Goal: Transaction & Acquisition: Purchase product/service

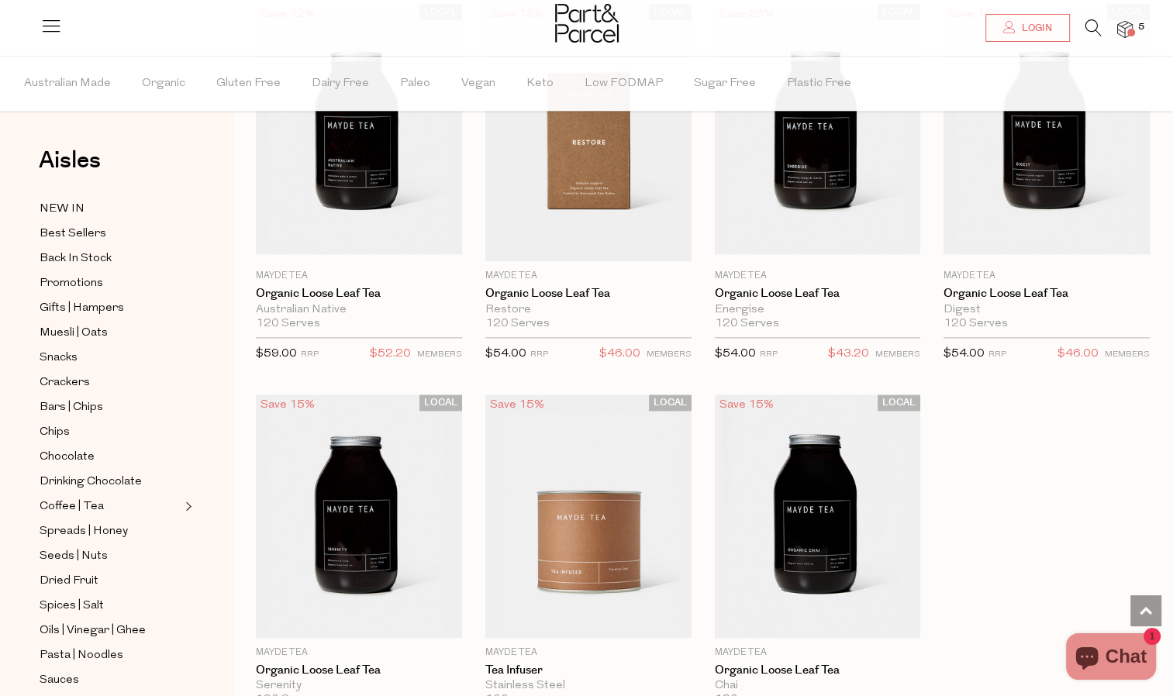
scroll to position [1783, 0]
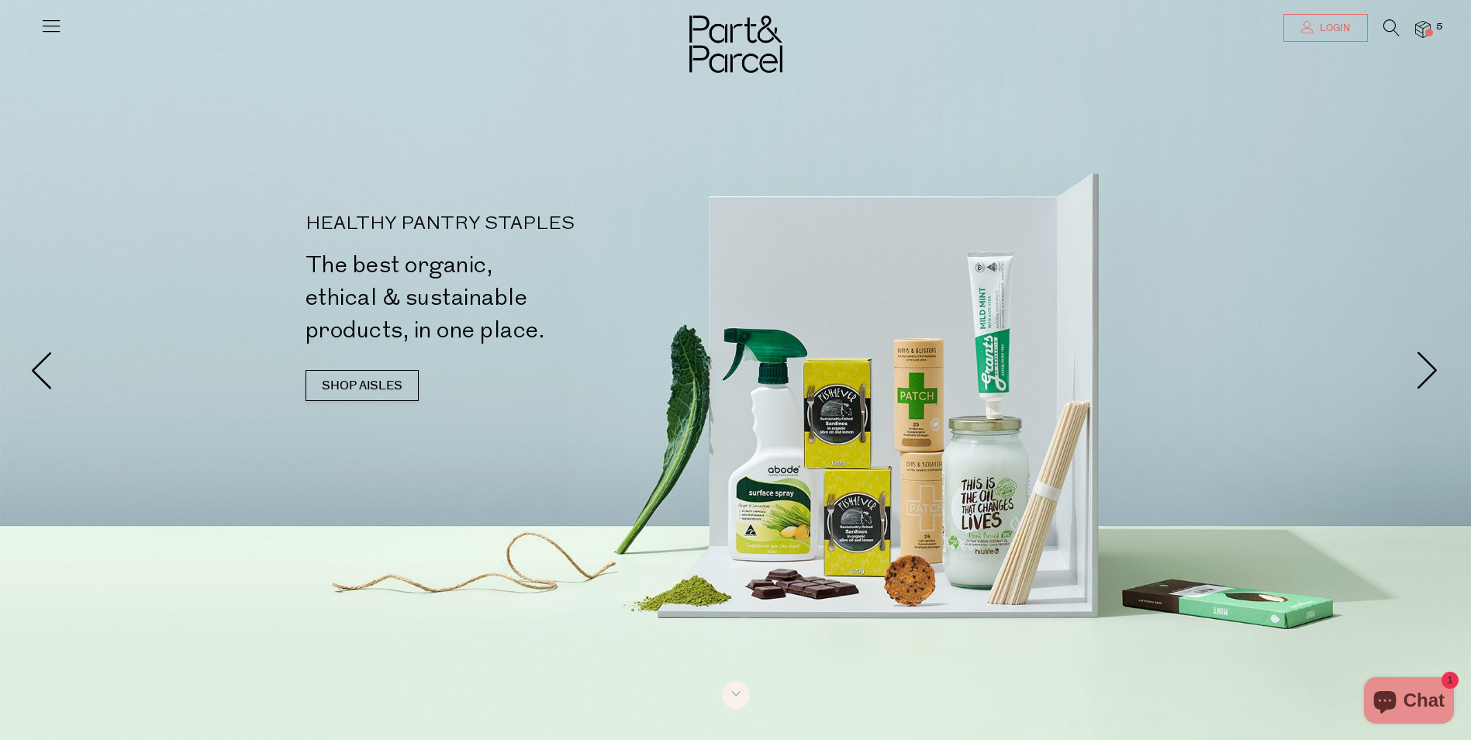
type input "[EMAIL_ADDRESS][DOMAIN_NAME]"
click at [1309, 33] on link "Login" at bounding box center [1325, 28] width 85 height 28
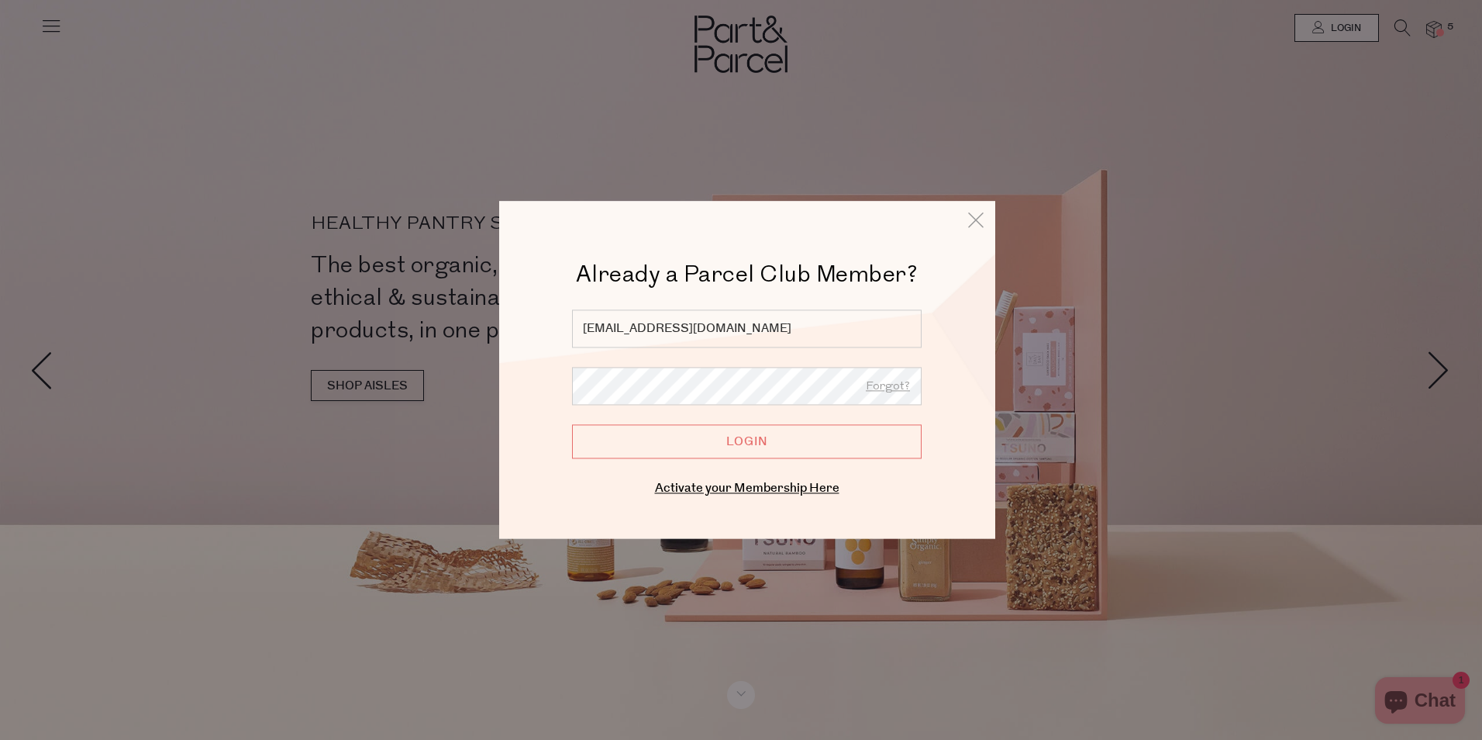
click at [796, 453] on input "Login" at bounding box center [747, 441] width 350 height 34
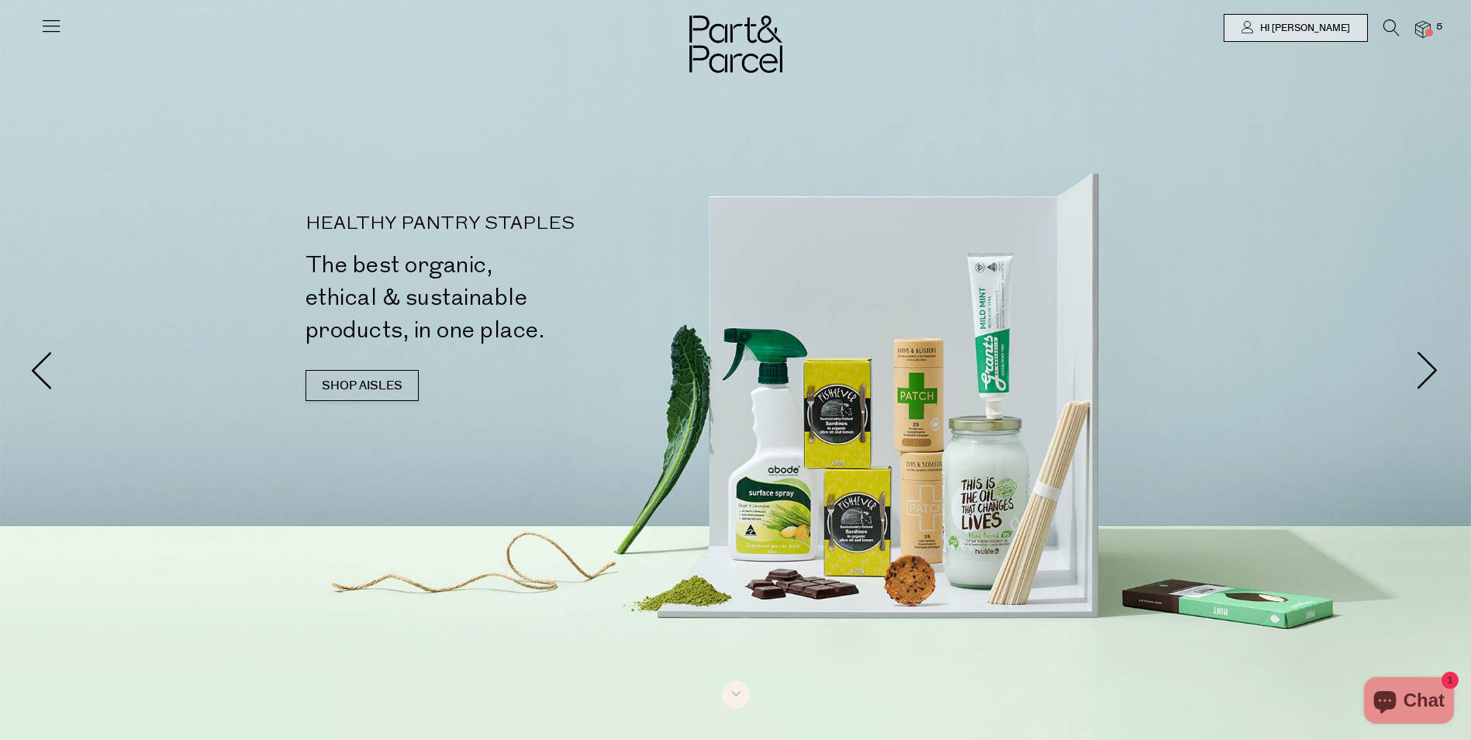
click at [1429, 26] on img at bounding box center [1423, 30] width 16 height 18
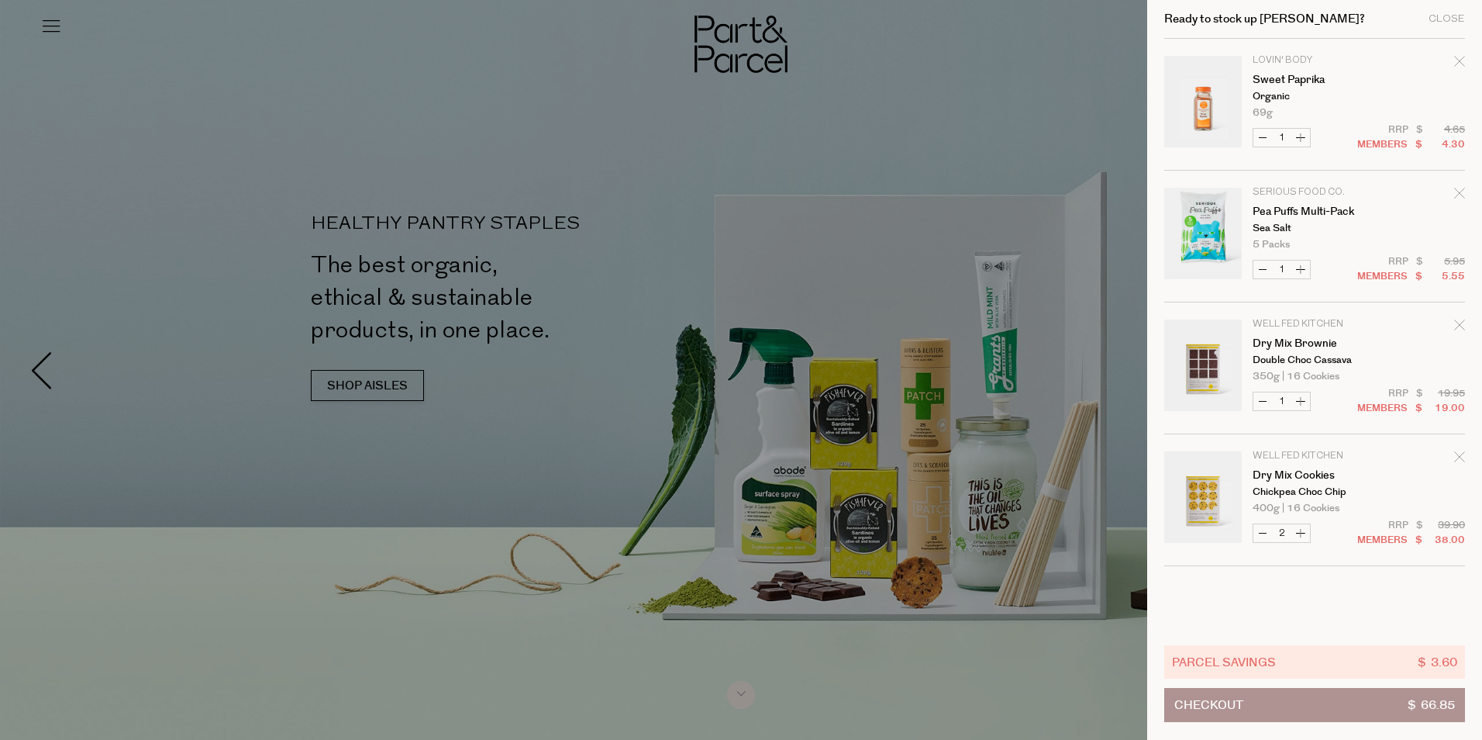
click at [1459, 189] on icon "Remove Pea Puffs Multi-Pack" at bounding box center [1460, 193] width 11 height 11
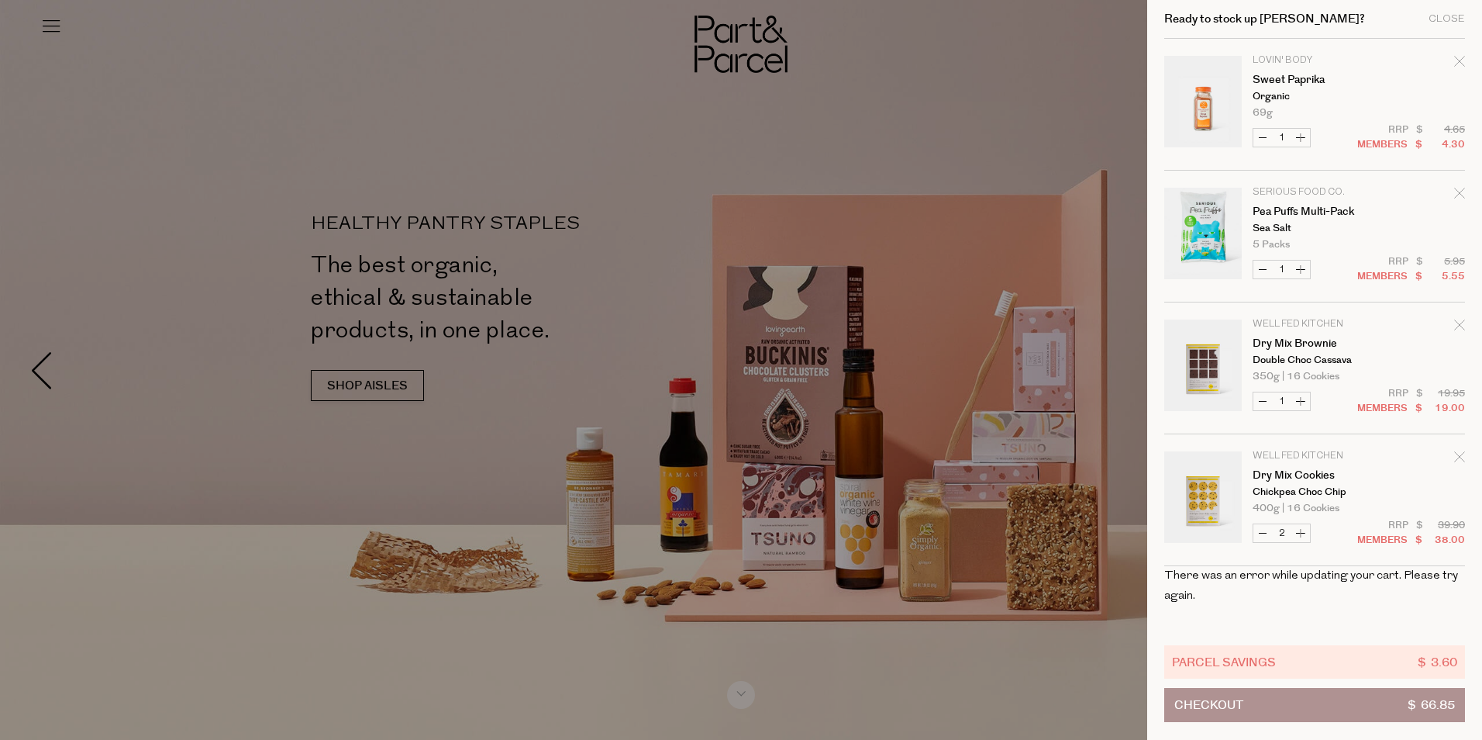
click at [1209, 368] on link "Your cart" at bounding box center [1204, 367] width 78 height 97
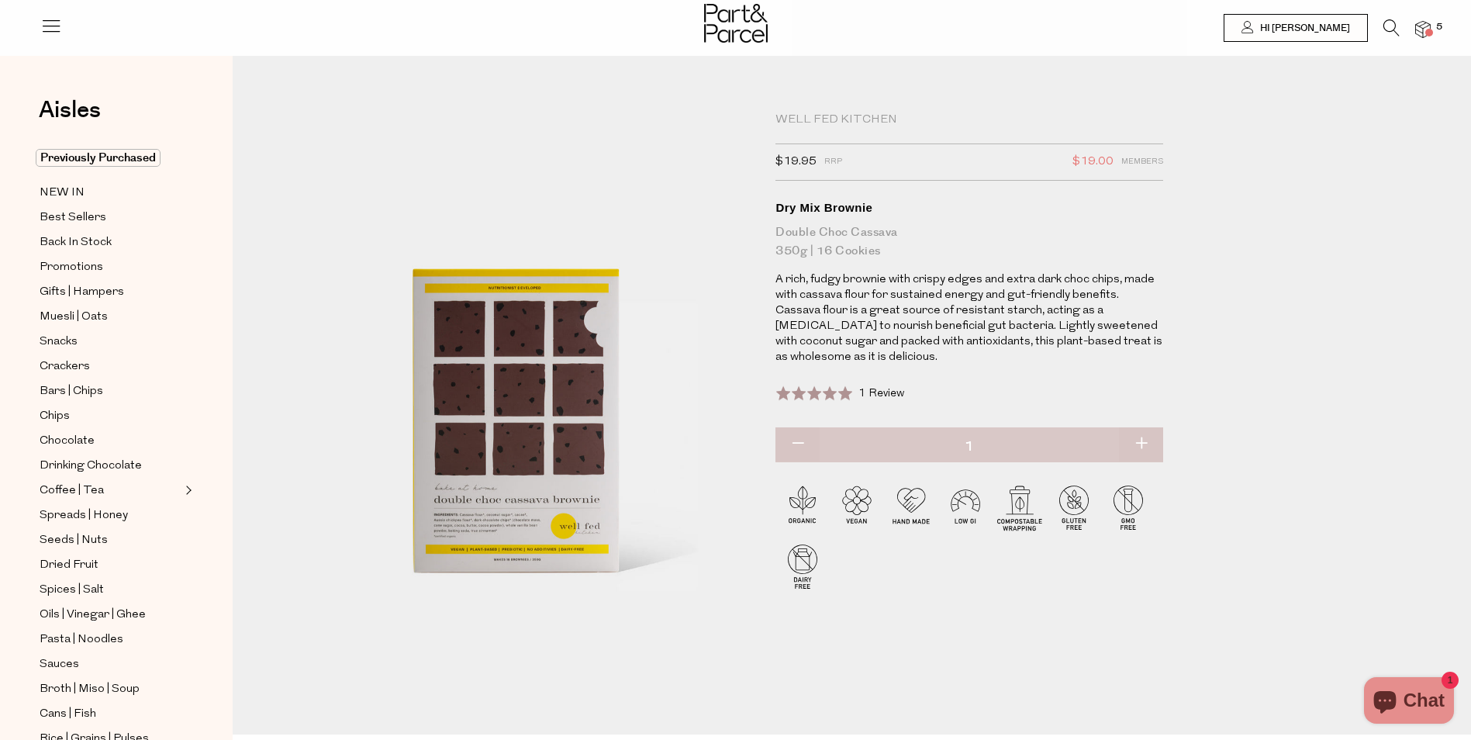
click at [1427, 29] on span at bounding box center [1429, 33] width 8 height 8
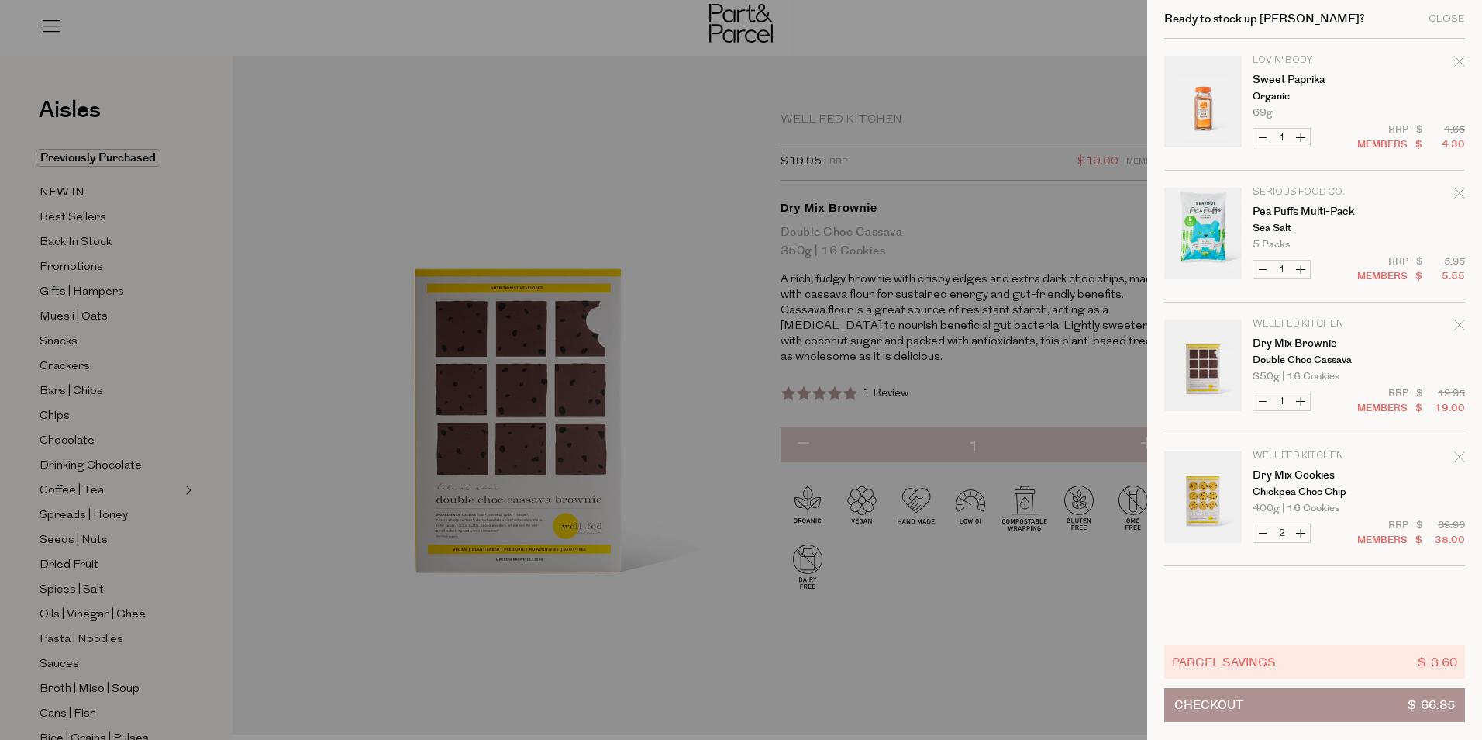
click at [1463, 328] on icon "Remove Dry Mix Brownie" at bounding box center [1460, 324] width 11 height 11
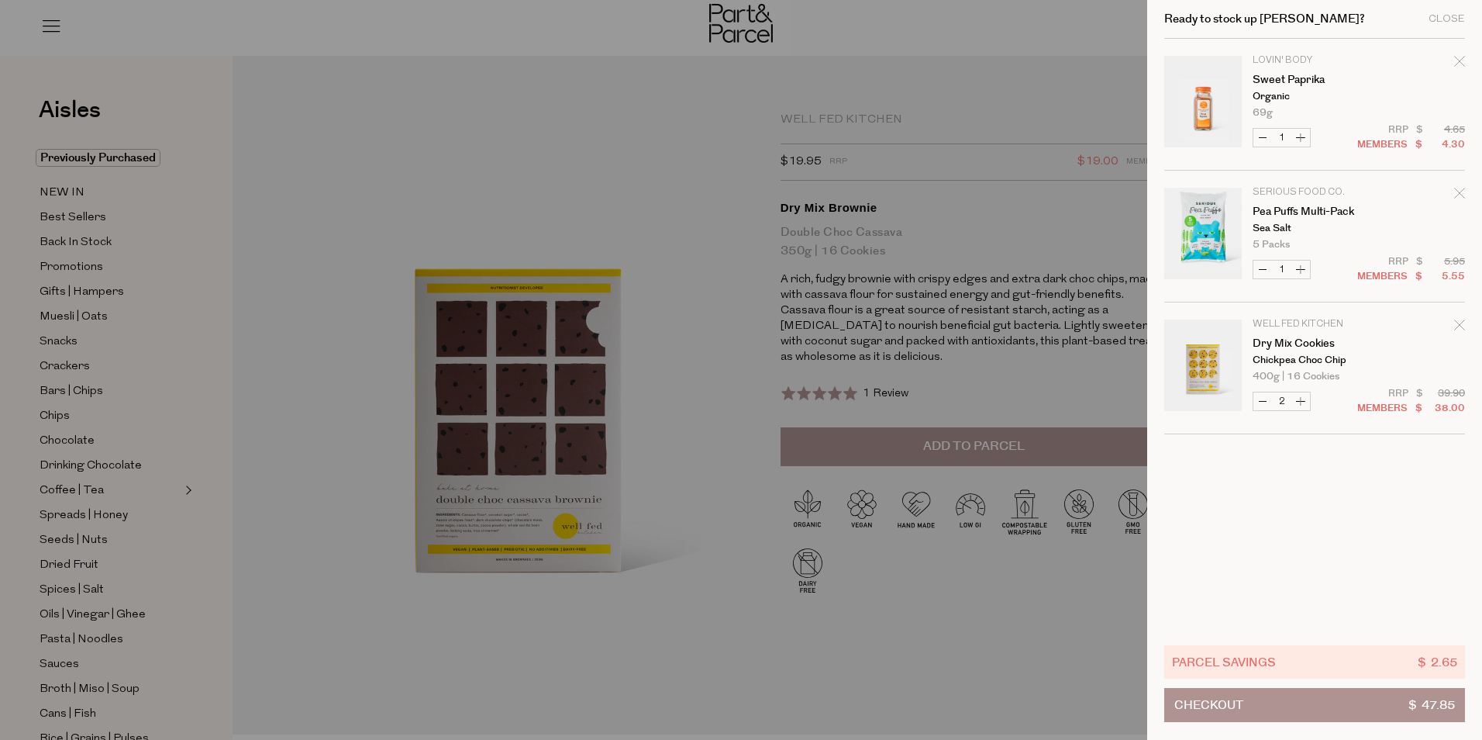
click at [1462, 192] on icon "Remove Pea Puffs Multi-Pack" at bounding box center [1460, 193] width 10 height 10
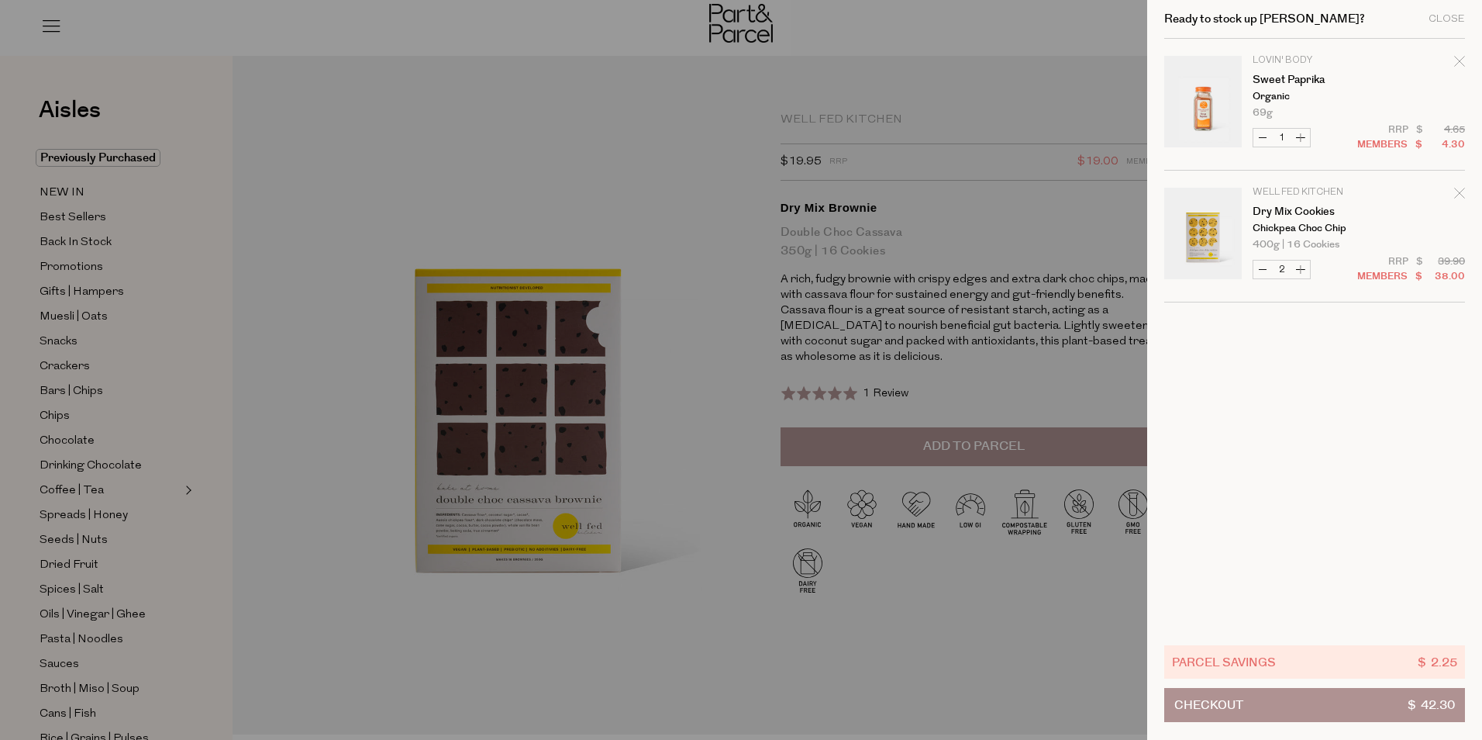
click at [709, 164] on div at bounding box center [741, 370] width 1482 height 740
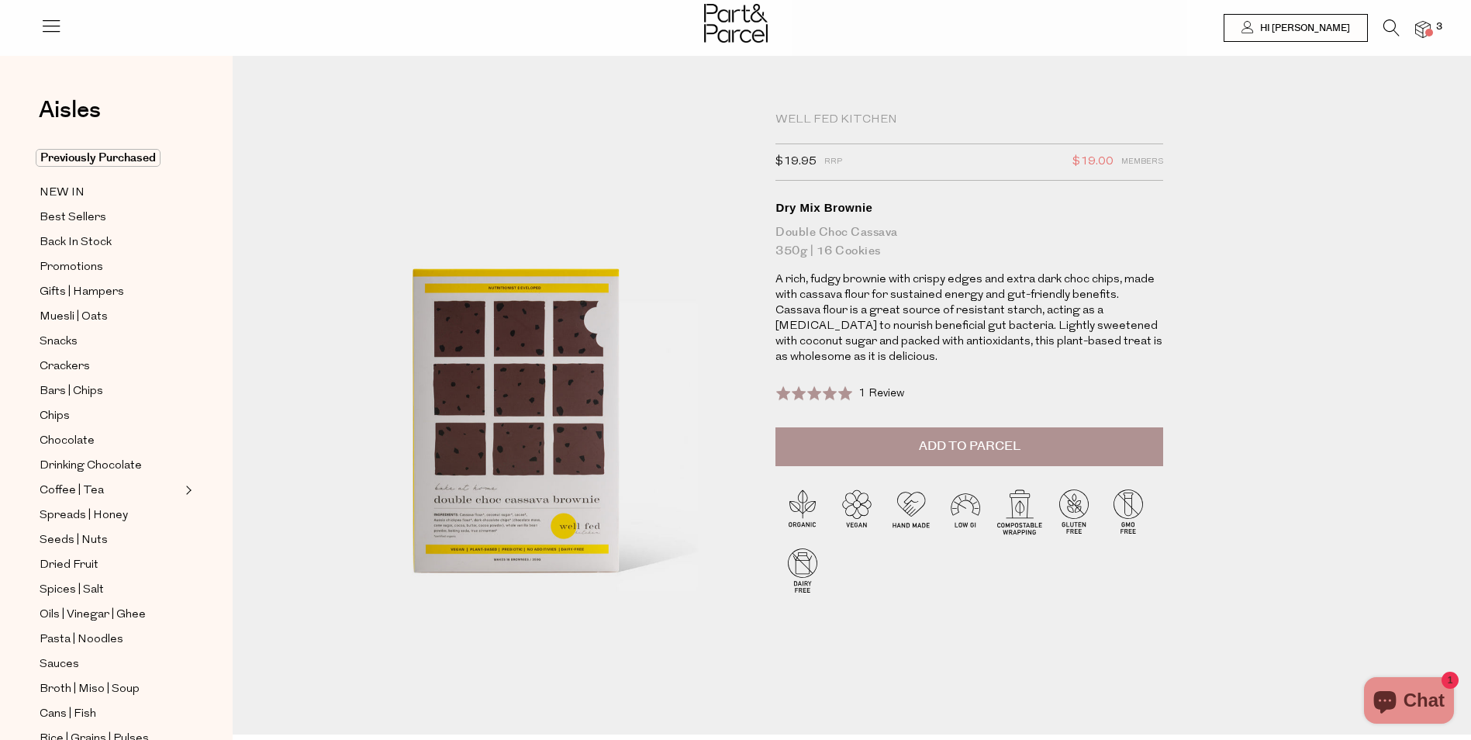
click at [1421, 29] on img at bounding box center [1423, 30] width 16 height 18
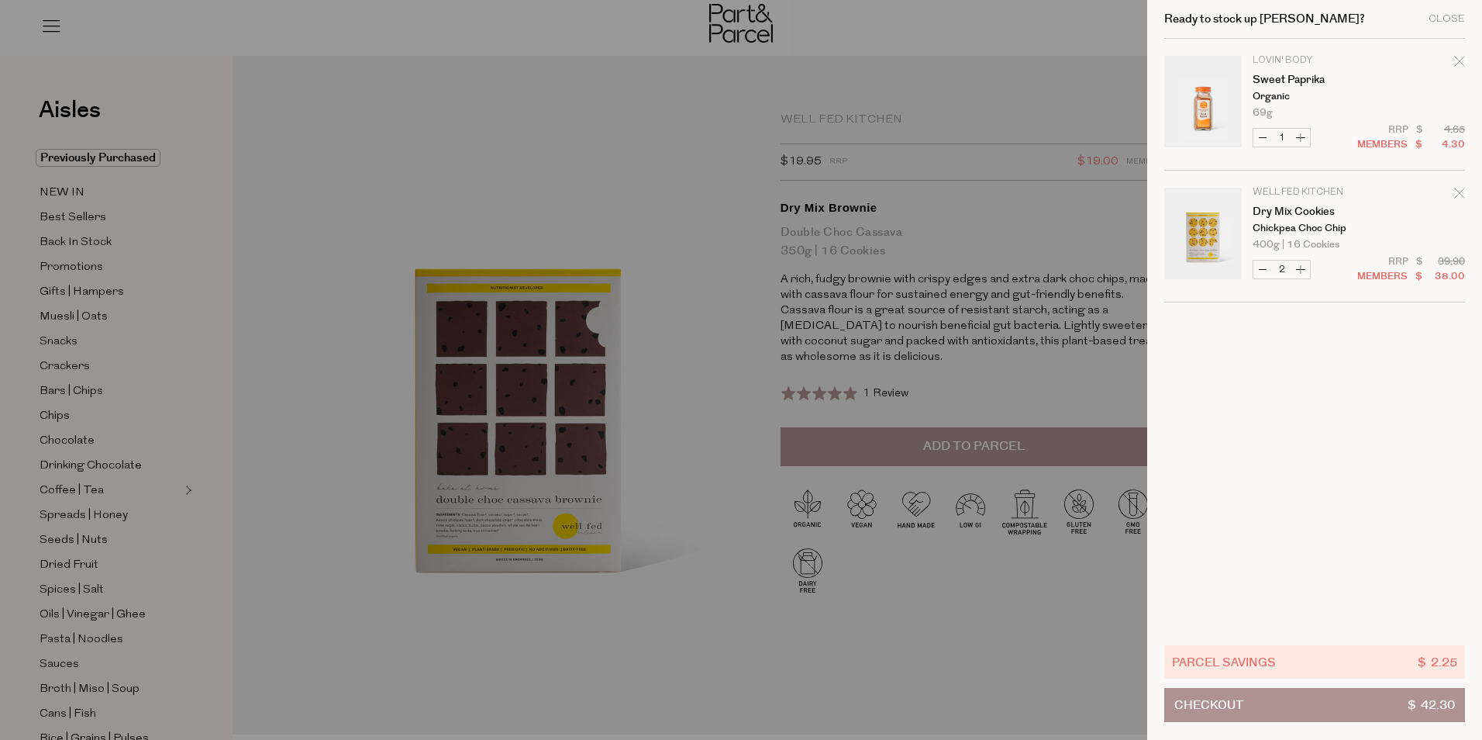
click at [1089, 98] on div at bounding box center [741, 370] width 1482 height 740
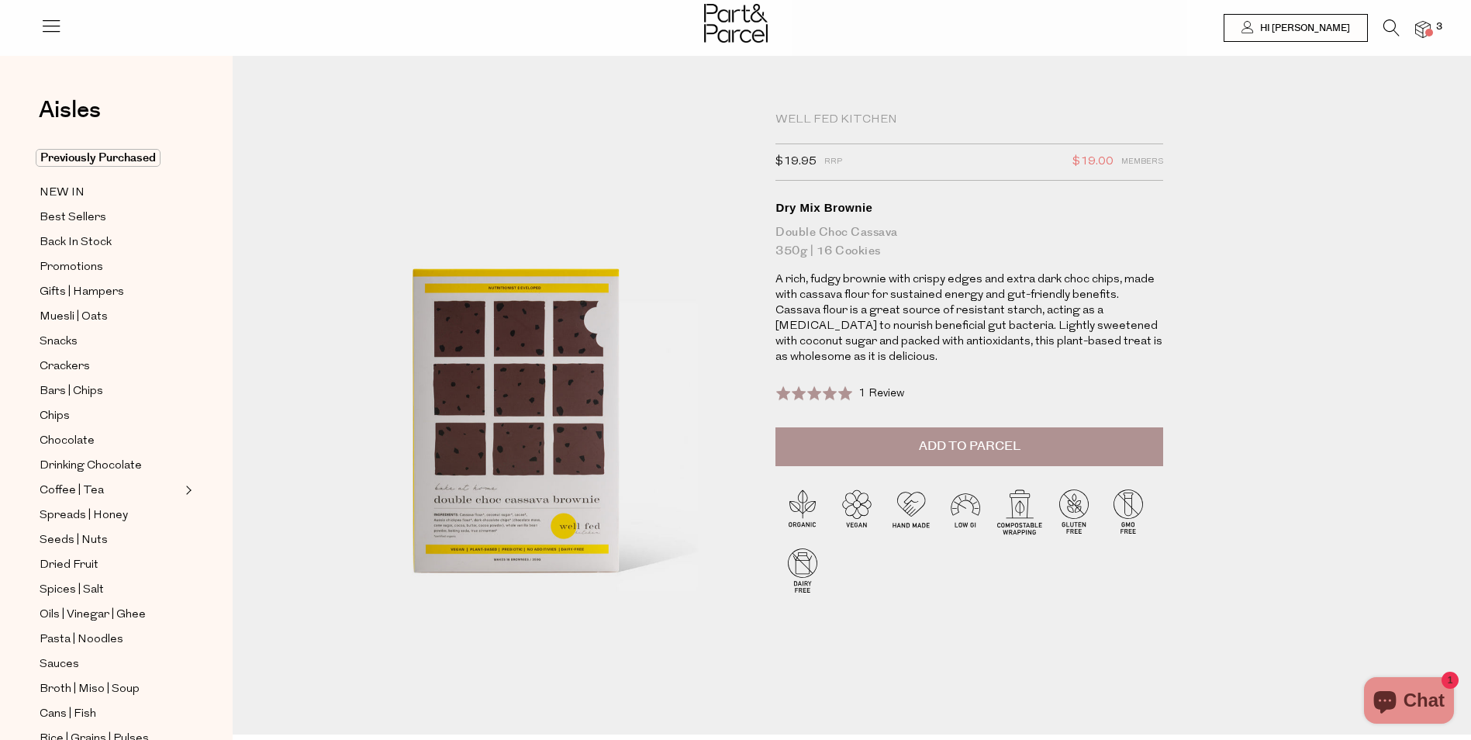
click at [1391, 30] on icon at bounding box center [1391, 27] width 16 height 17
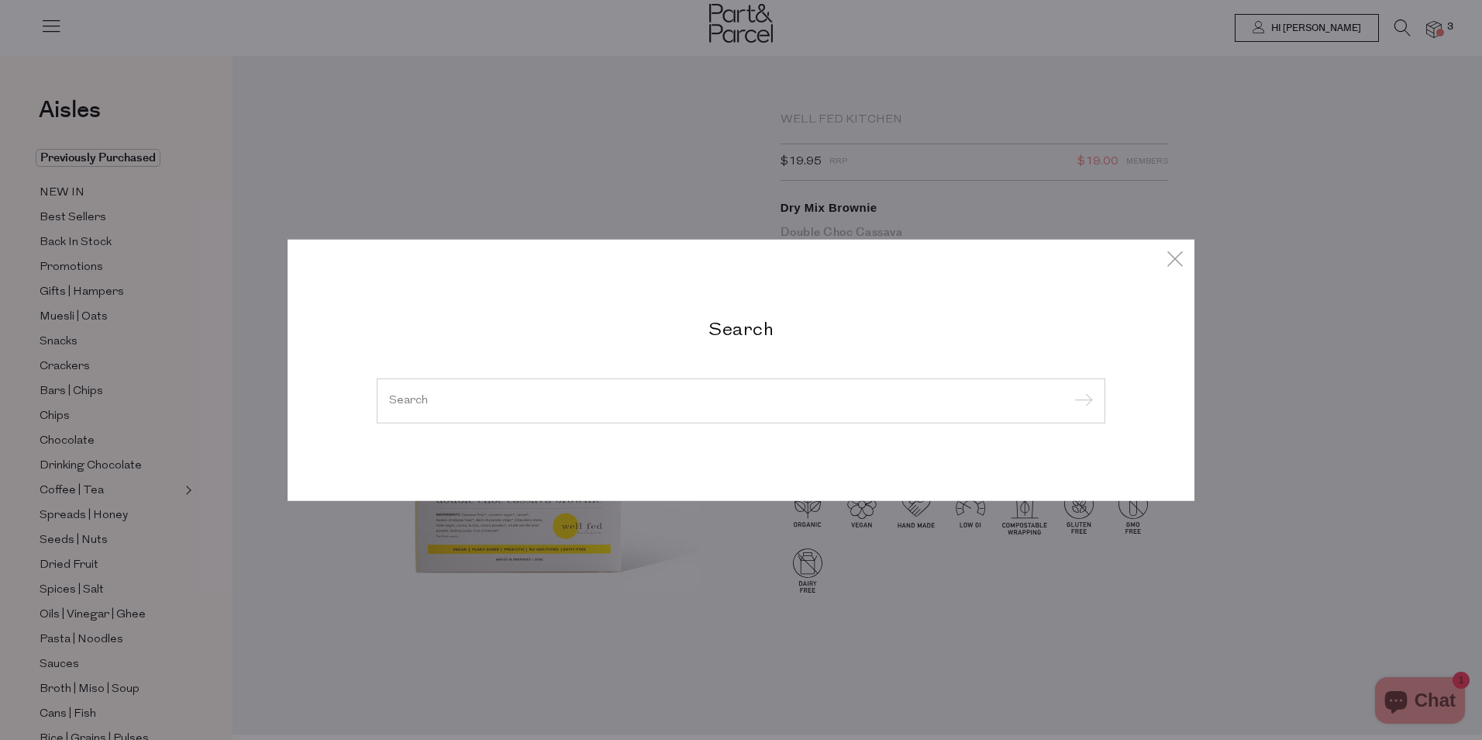
click at [762, 399] on input "search" at bounding box center [741, 401] width 704 height 12
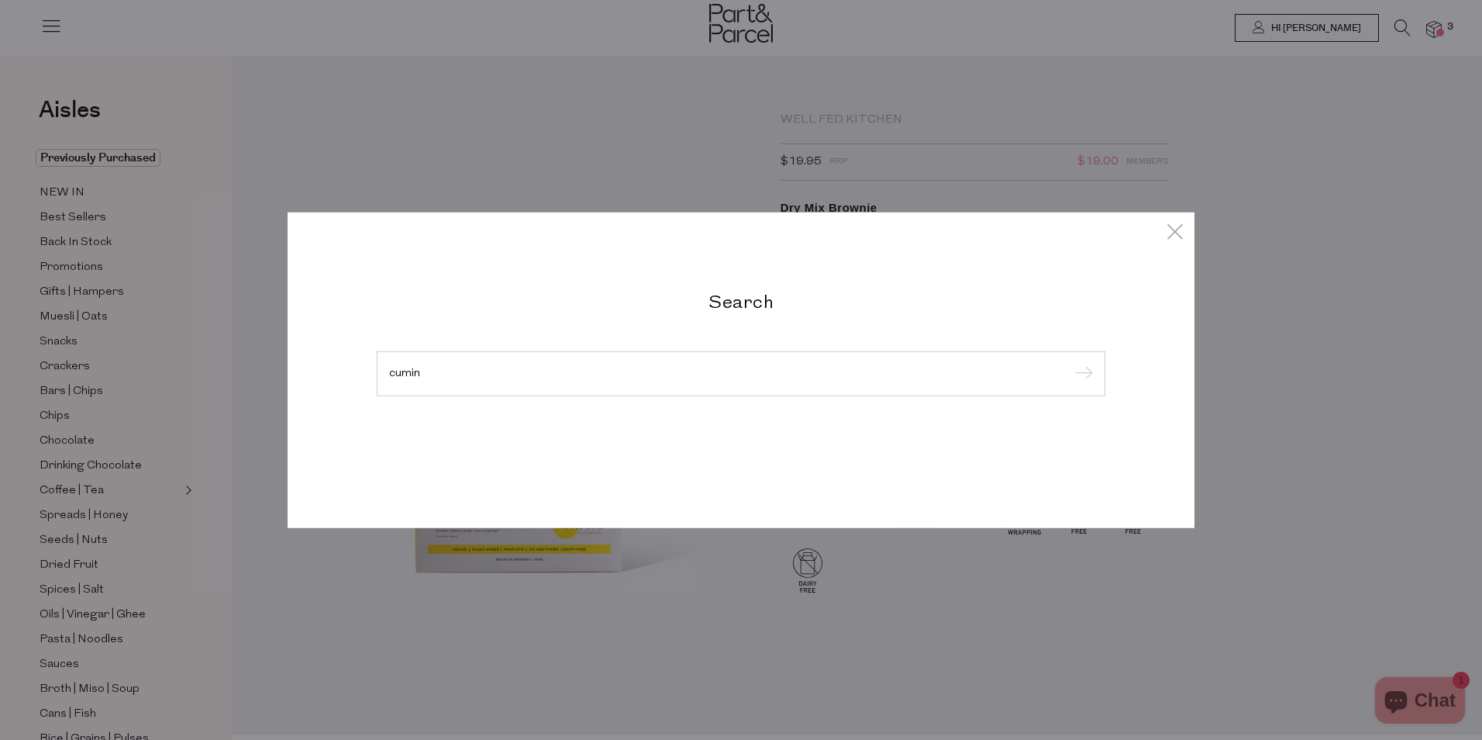
type input "cumin"
click at [1070, 363] on input "submit" at bounding box center [1081, 374] width 23 height 23
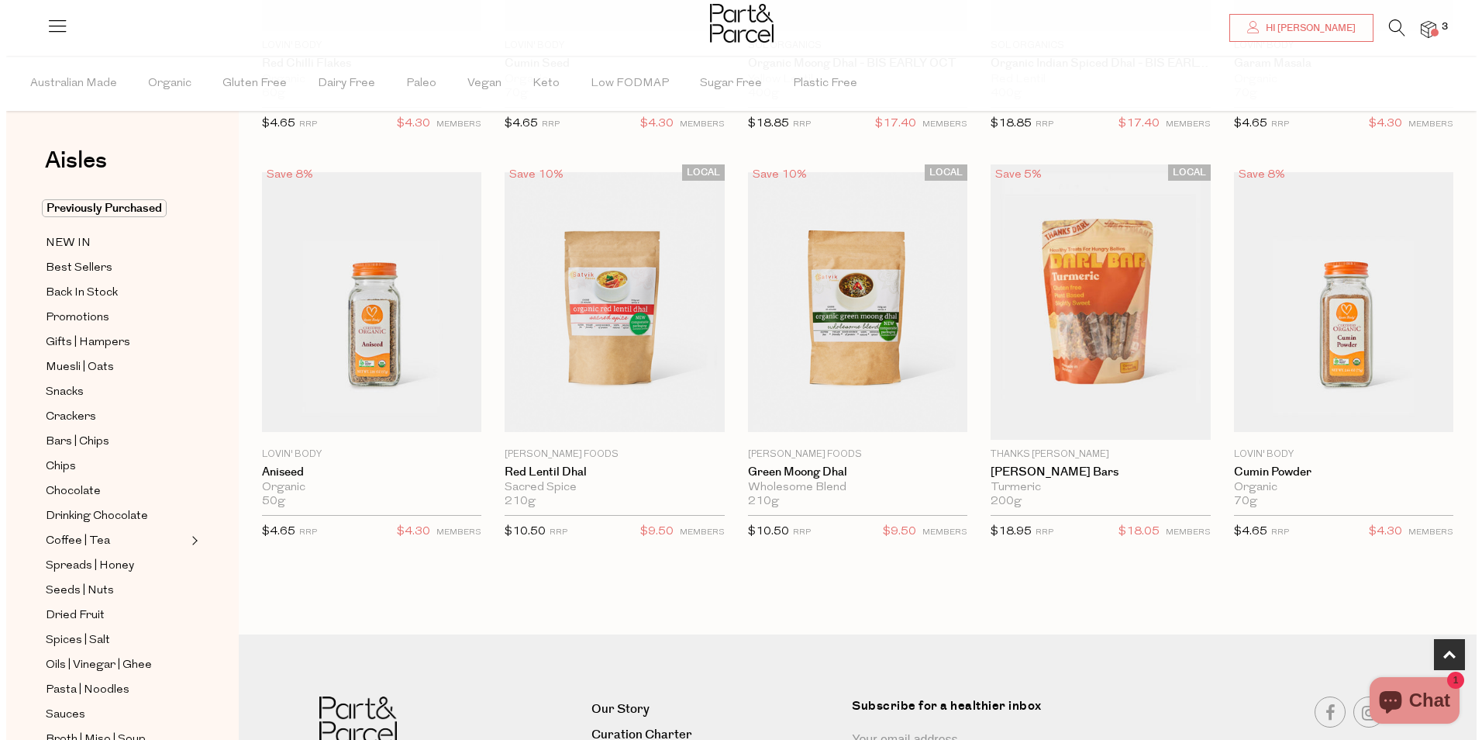
scroll to position [402, 0]
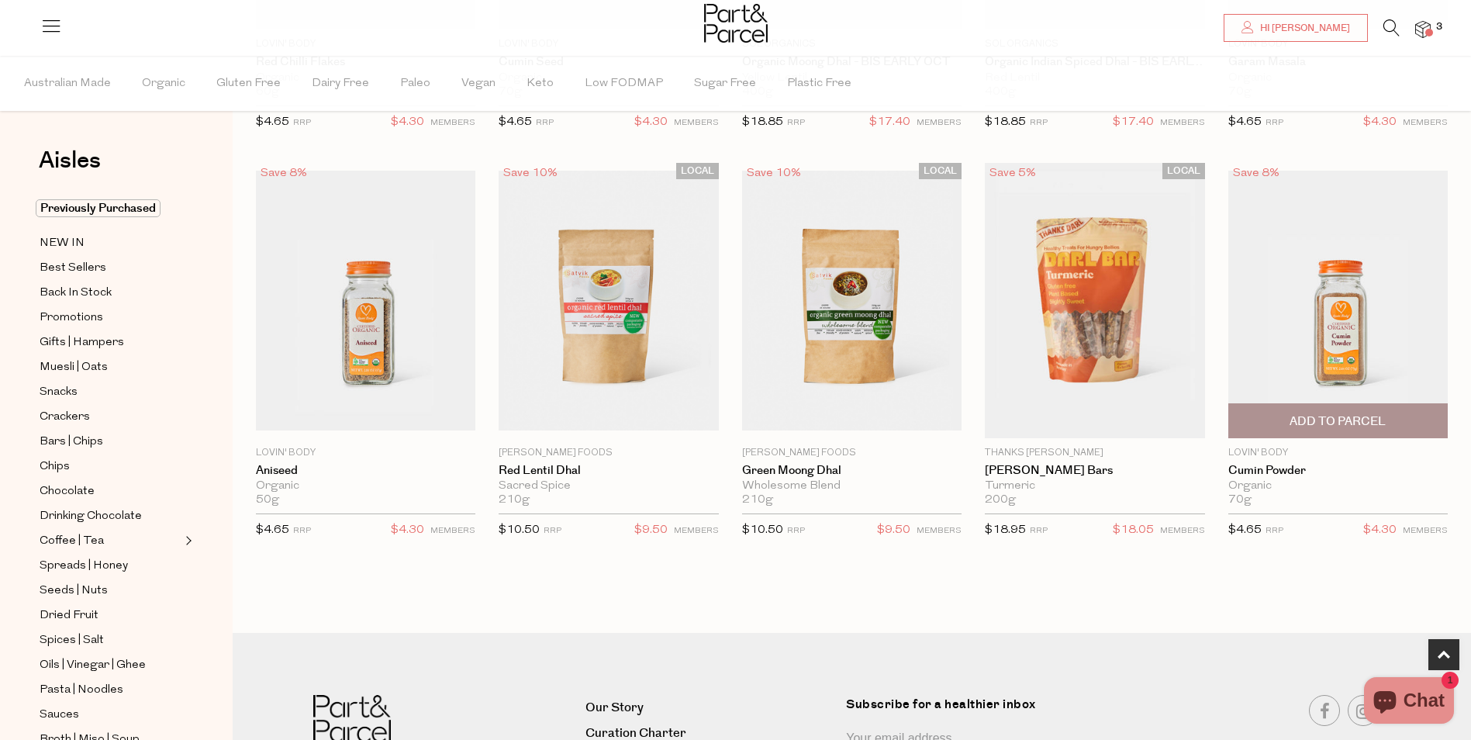
click at [1330, 413] on span "Add To Parcel" at bounding box center [1337, 421] width 96 height 16
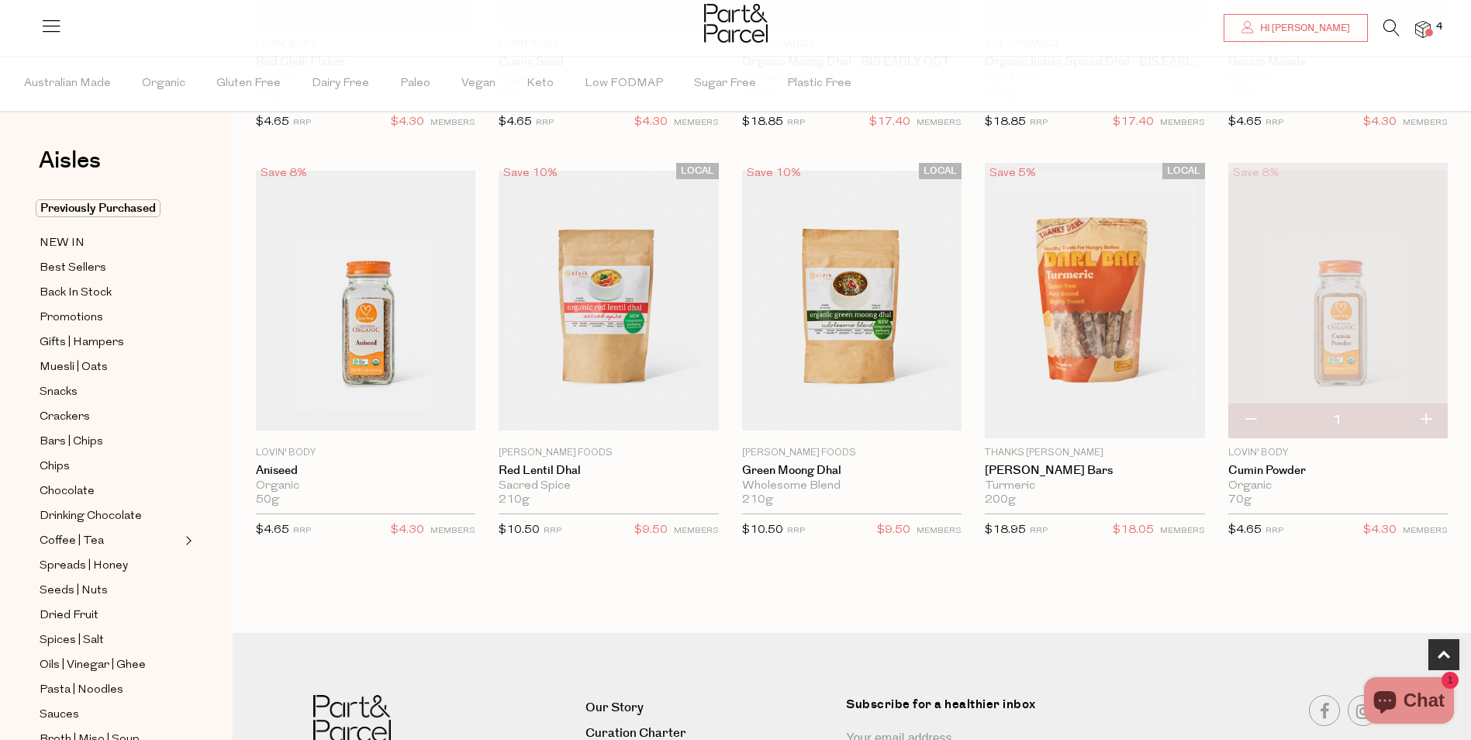
click at [1389, 29] on icon at bounding box center [1391, 27] width 16 height 17
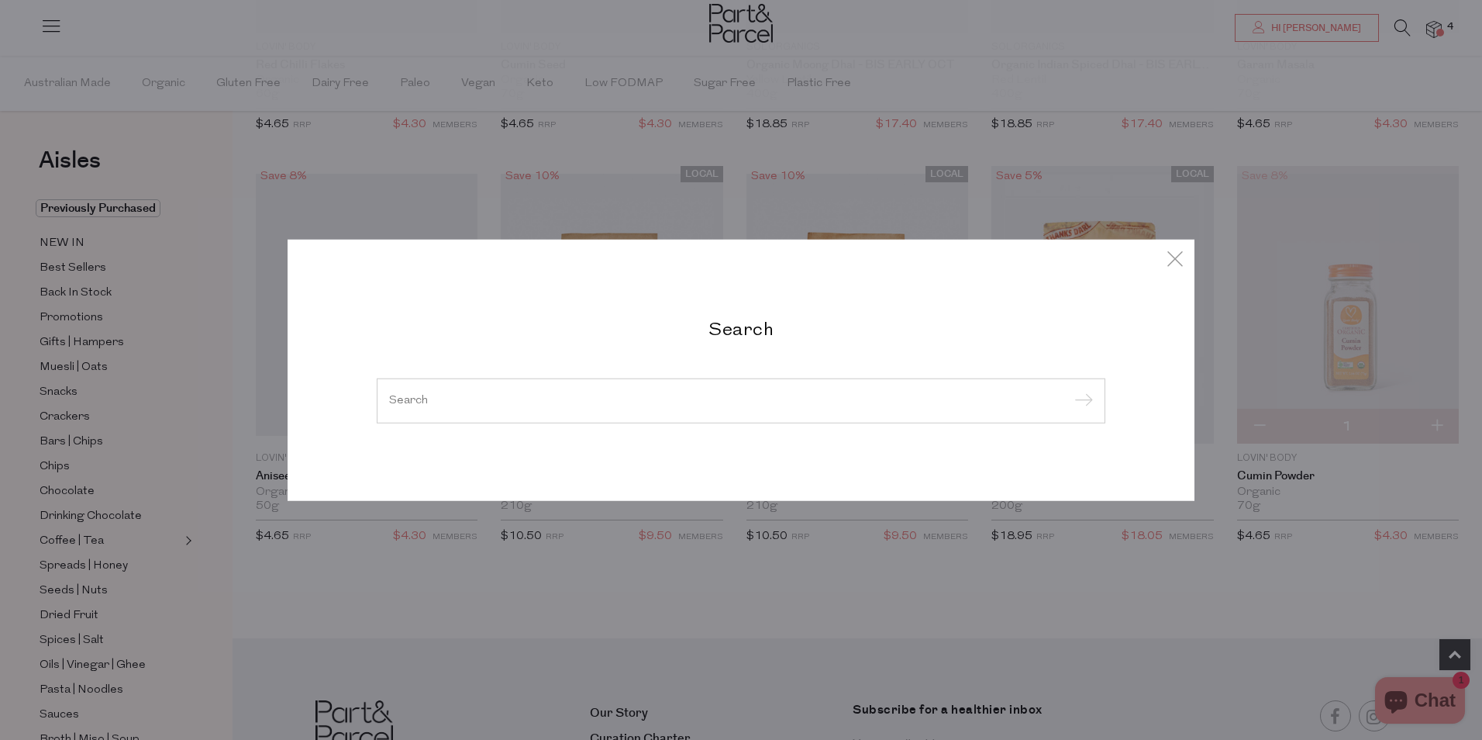
click at [597, 400] on input "search" at bounding box center [741, 401] width 704 height 12
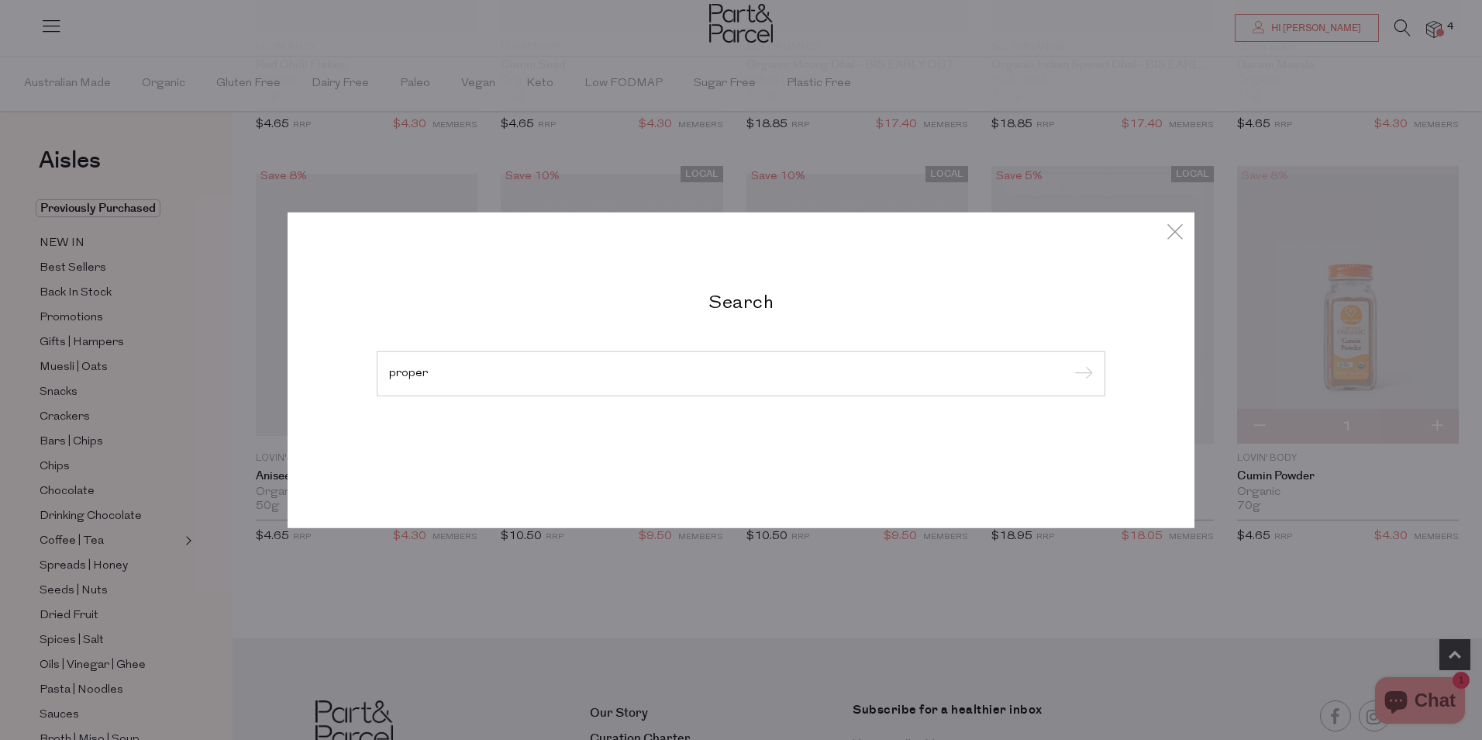
type input "proper"
click at [1070, 363] on input "submit" at bounding box center [1081, 374] width 23 height 23
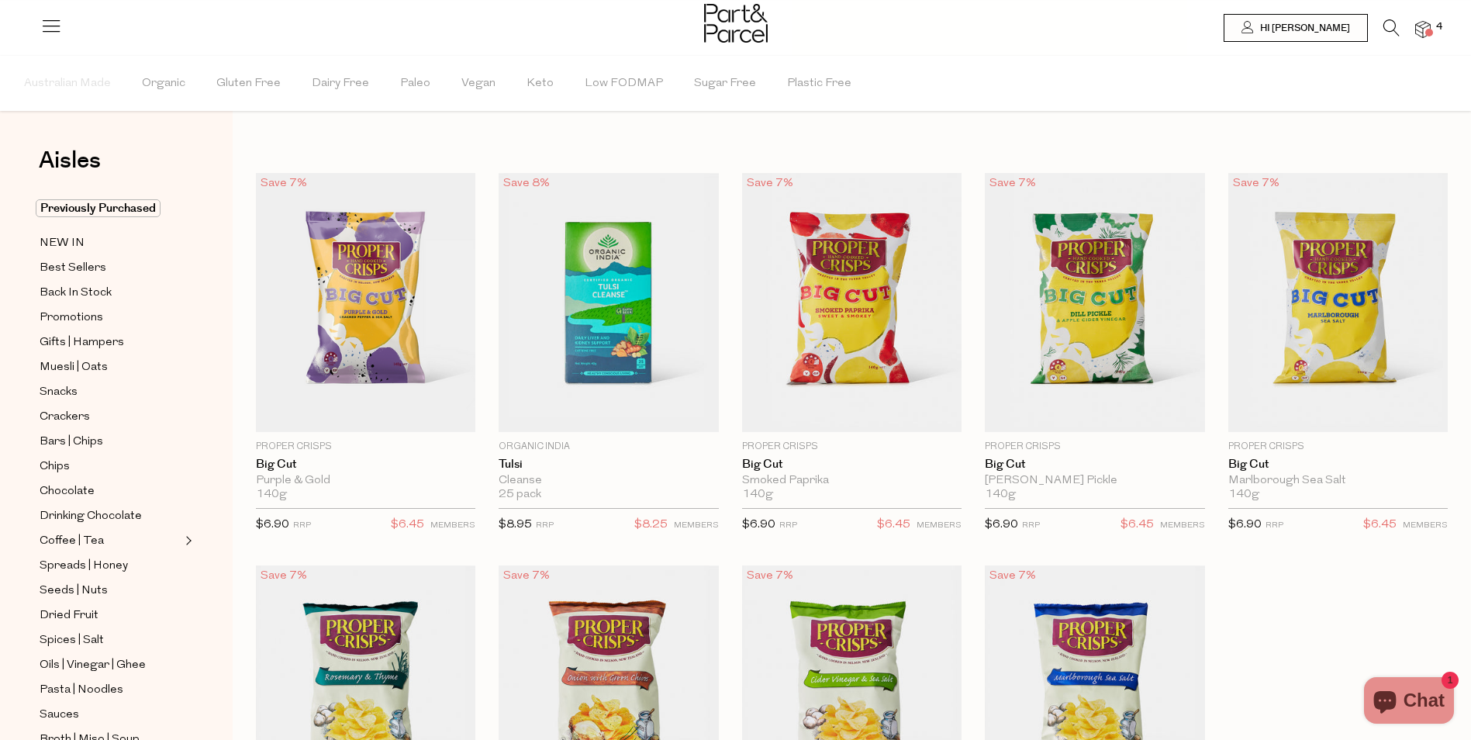
click at [1391, 27] on icon at bounding box center [1391, 27] width 16 height 17
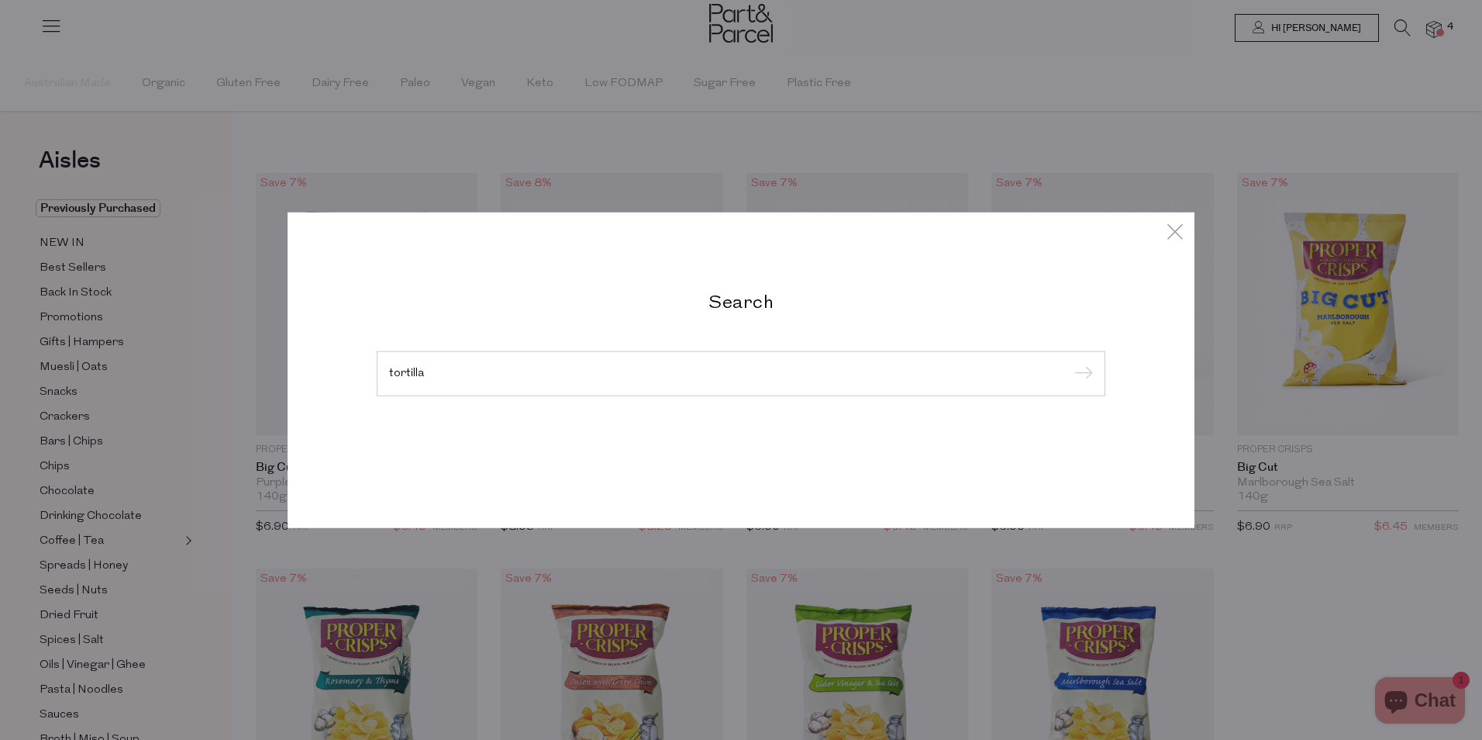
type input "tortilla"
click at [1070, 363] on input "submit" at bounding box center [1081, 374] width 23 height 23
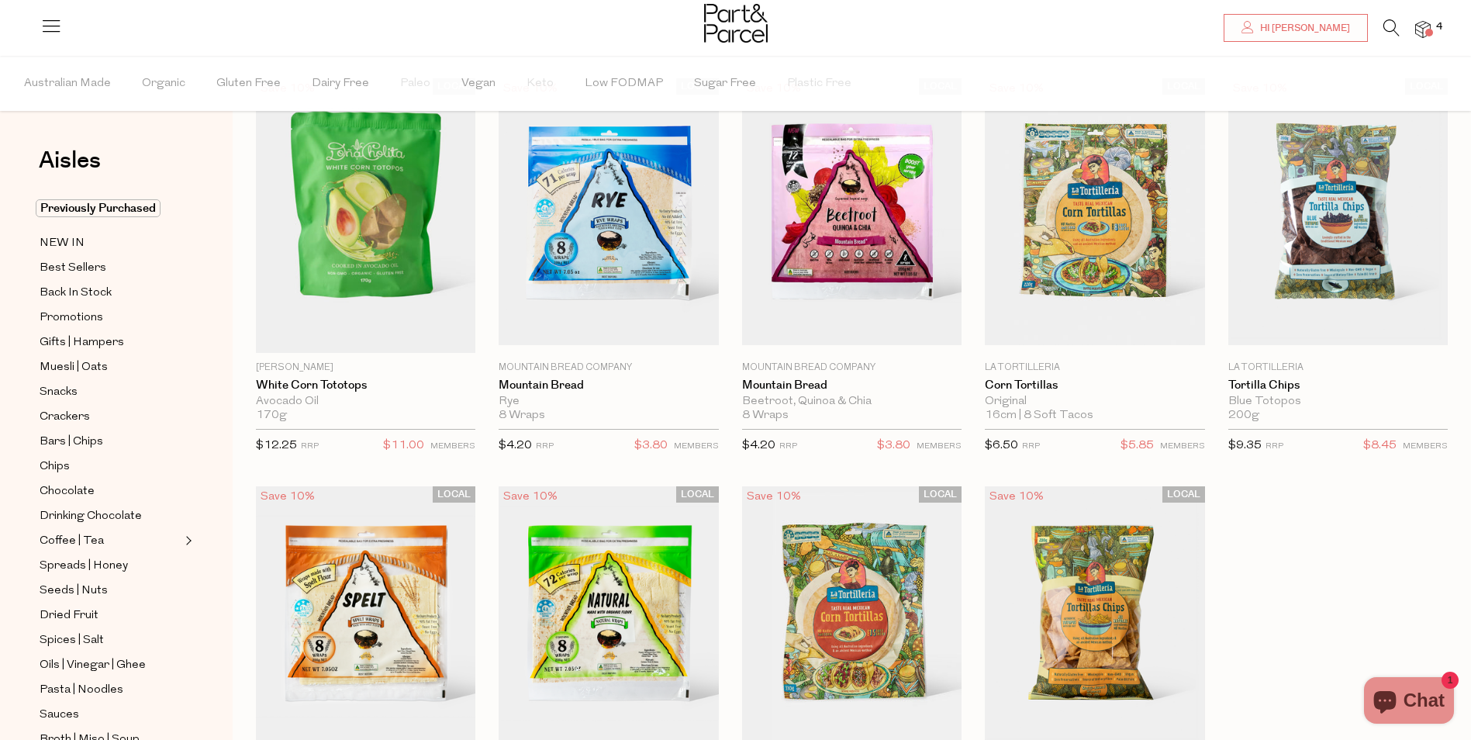
scroll to position [40, 0]
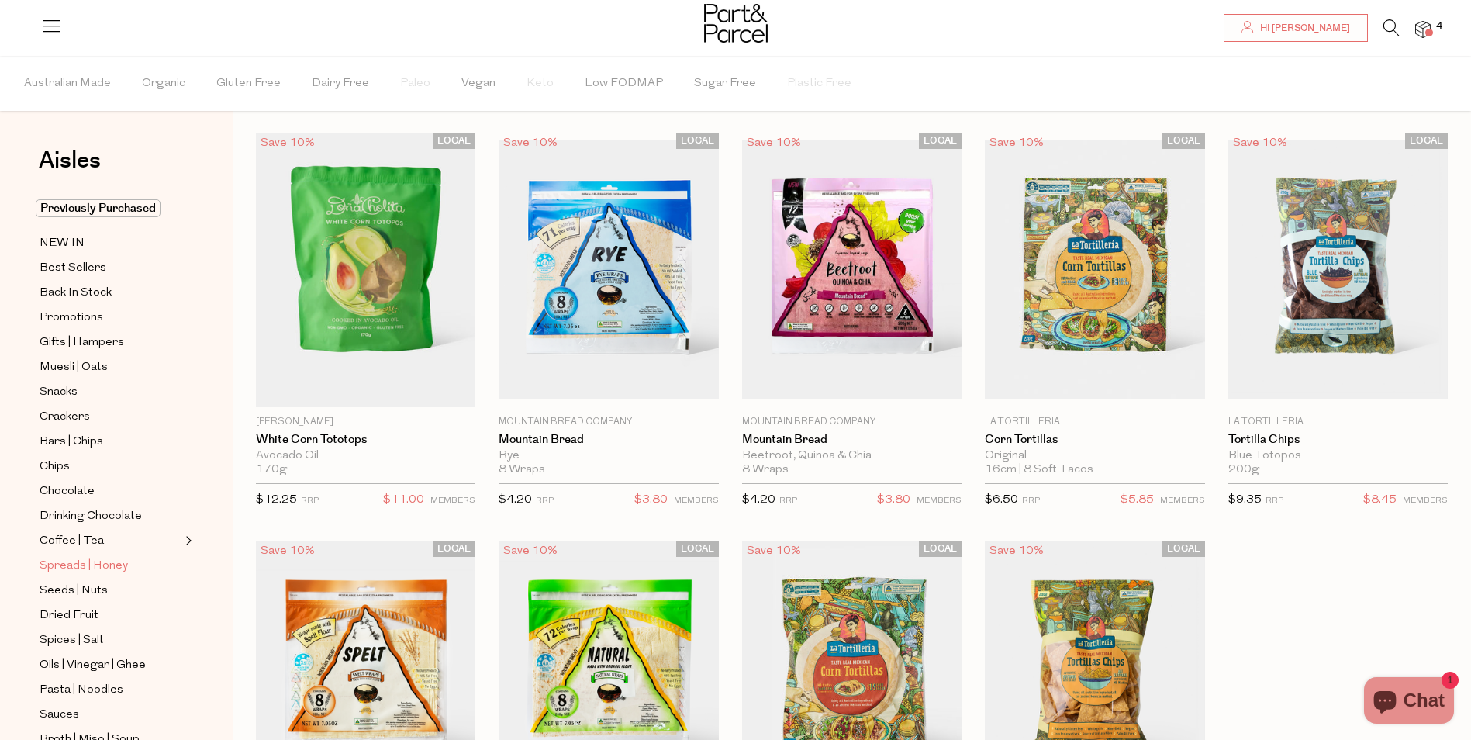
click at [94, 557] on span "Spreads | Honey" at bounding box center [84, 566] width 88 height 19
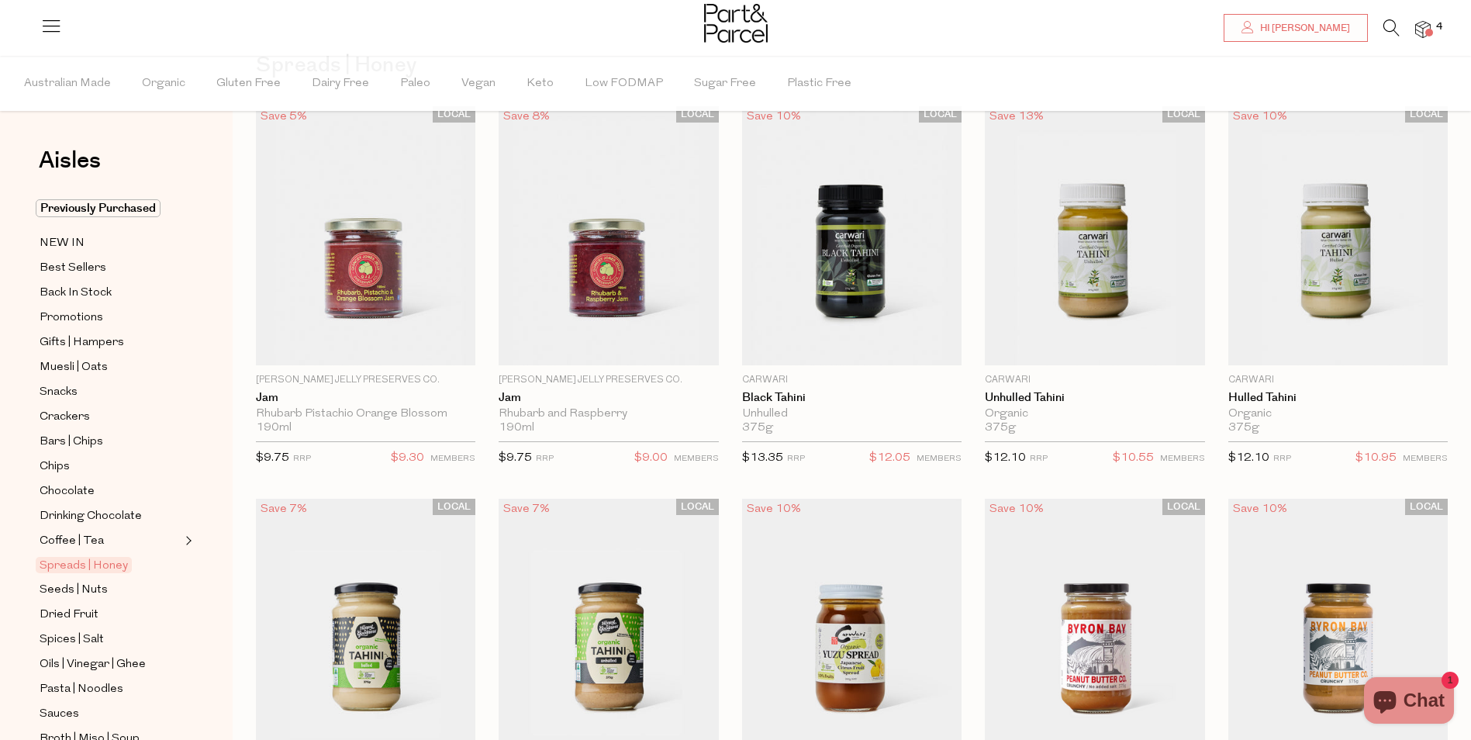
scroll to position [119, 0]
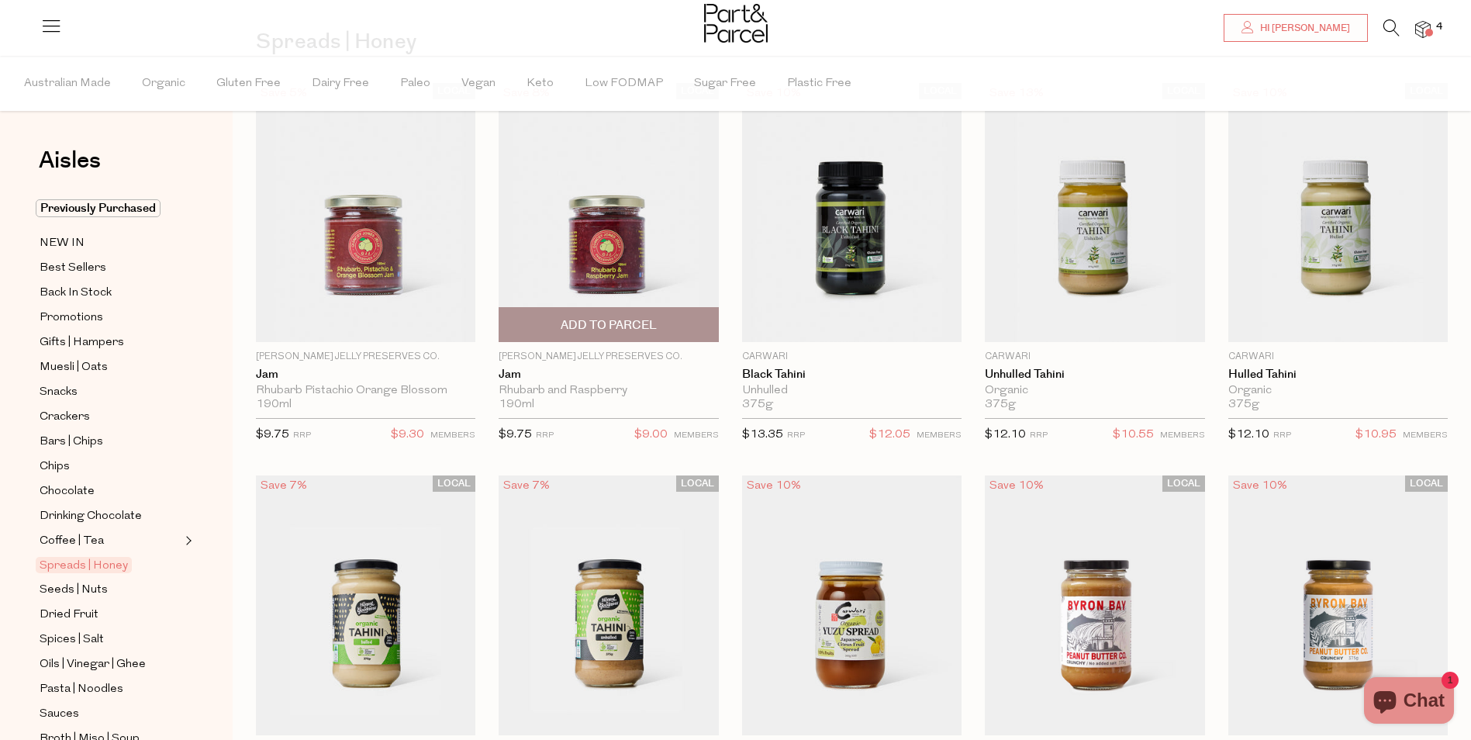
click at [585, 262] on img at bounding box center [608, 213] width 219 height 260
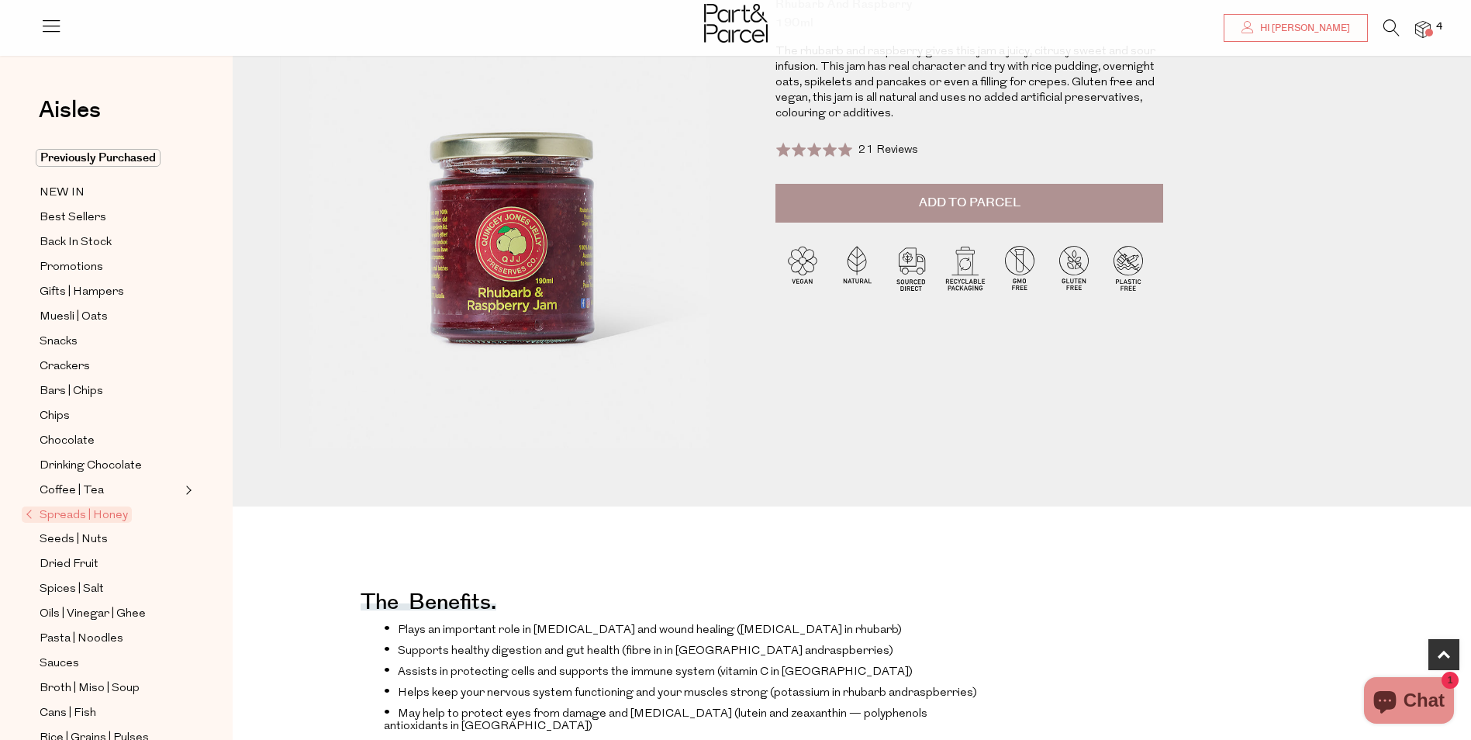
scroll to position [104, 0]
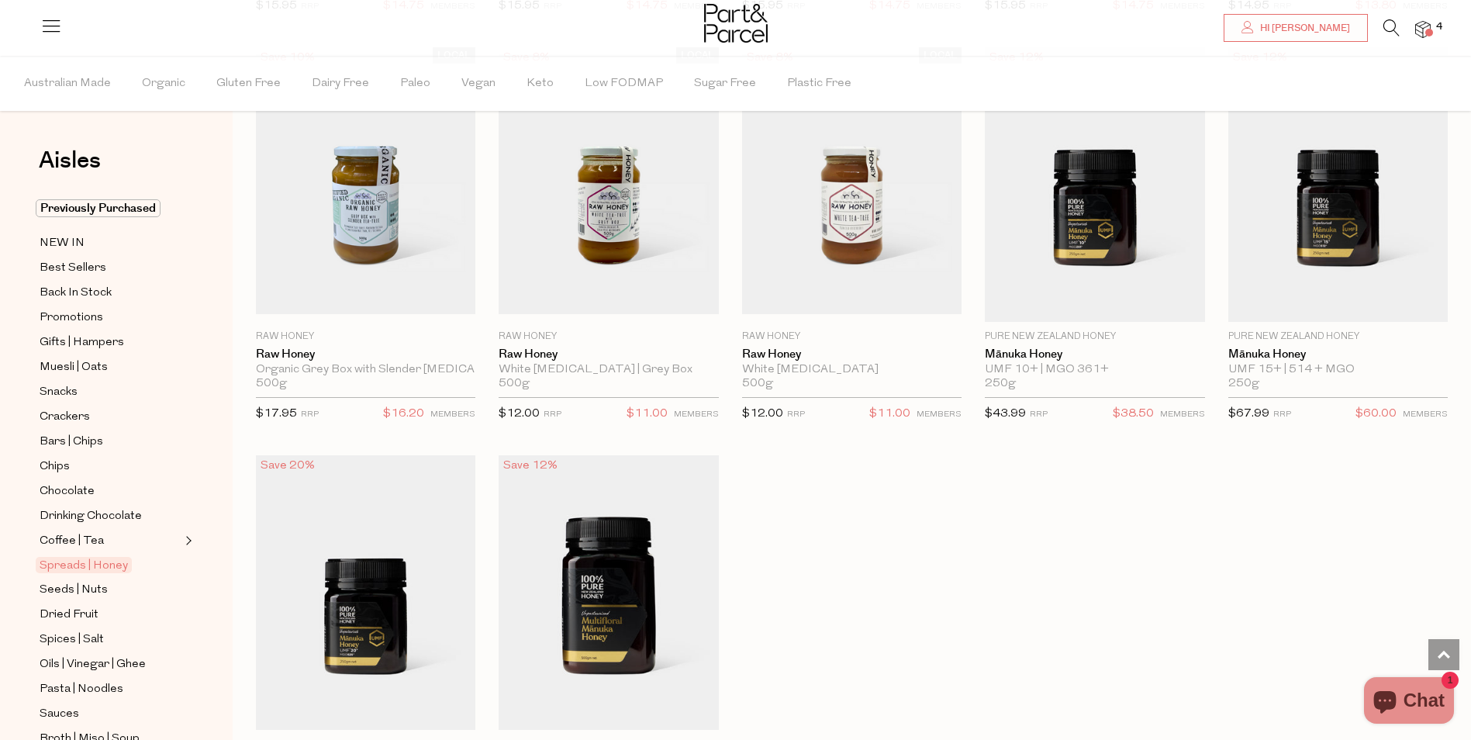
scroll to position [2908, 0]
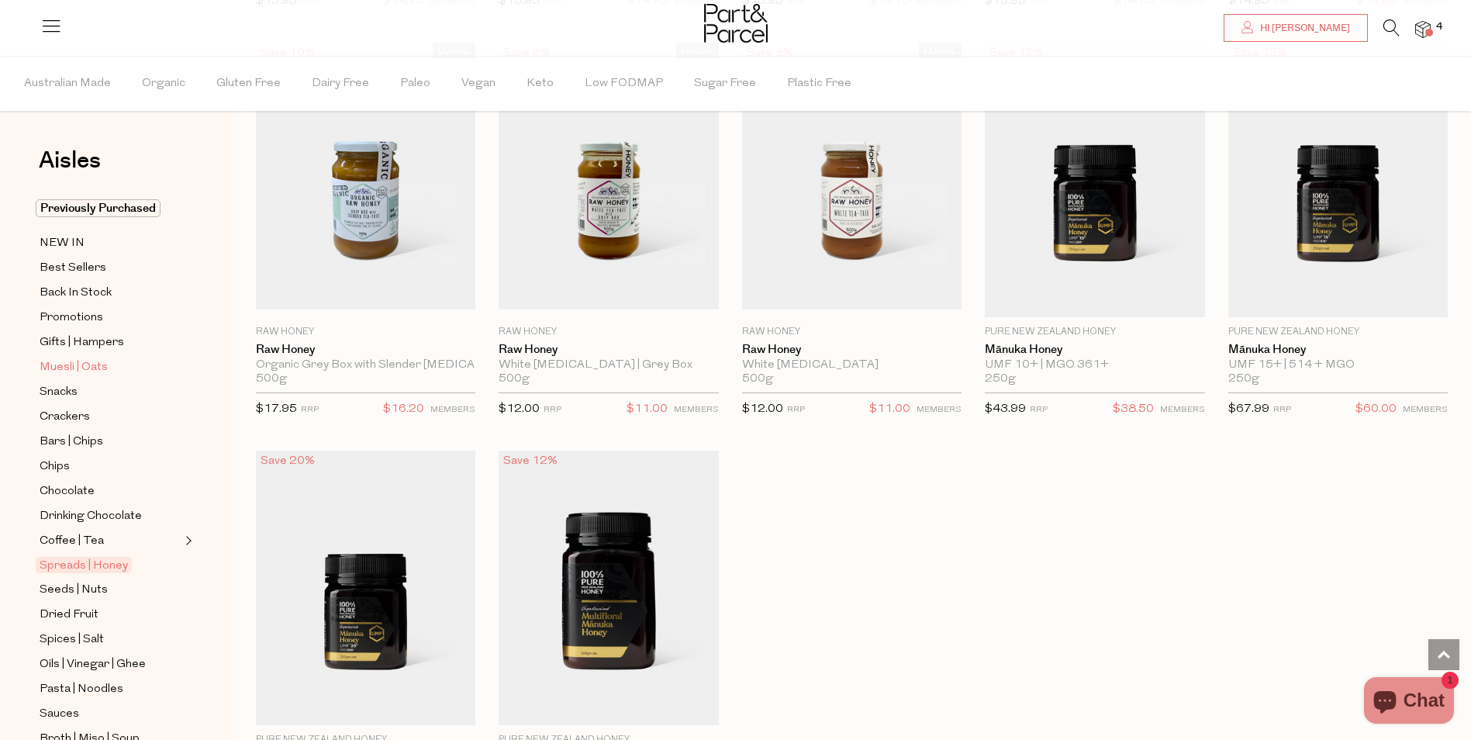
click at [54, 361] on span "Muesli | Oats" at bounding box center [74, 367] width 68 height 19
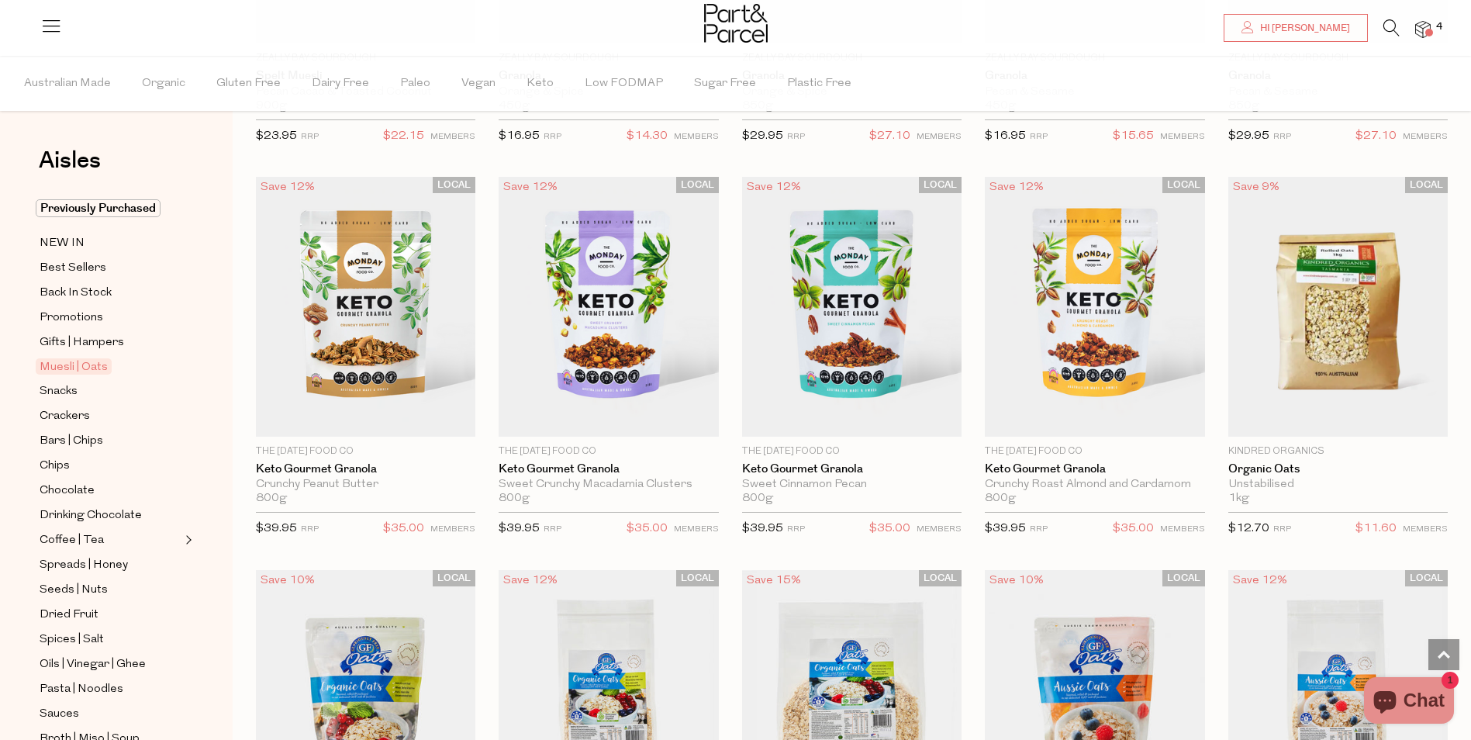
scroll to position [2804, 0]
